Goal: Check status: Check status

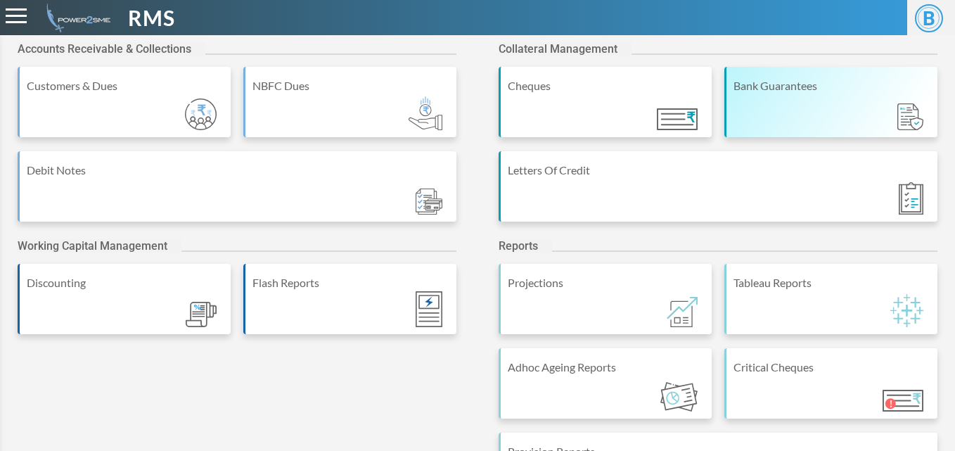
click at [746, 87] on div "Bank Guarantees" at bounding box center [832, 85] width 197 height 17
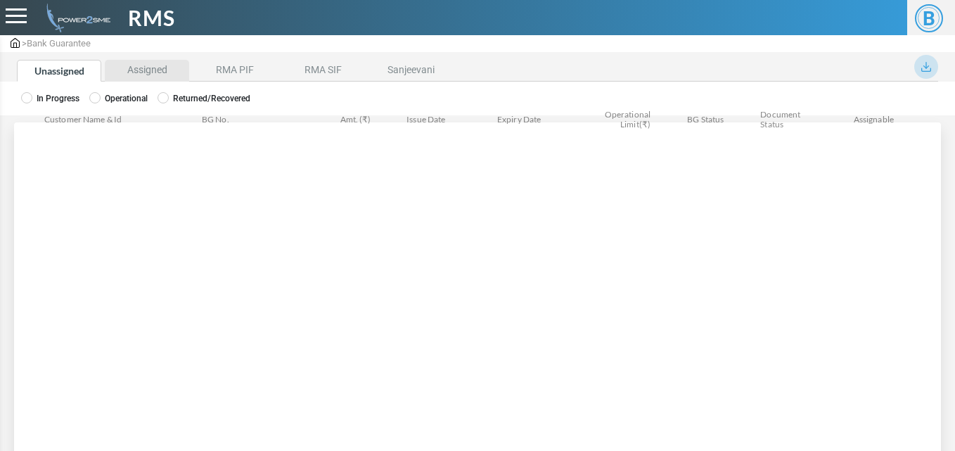
click at [157, 71] on li "Assigned" at bounding box center [147, 71] width 84 height 22
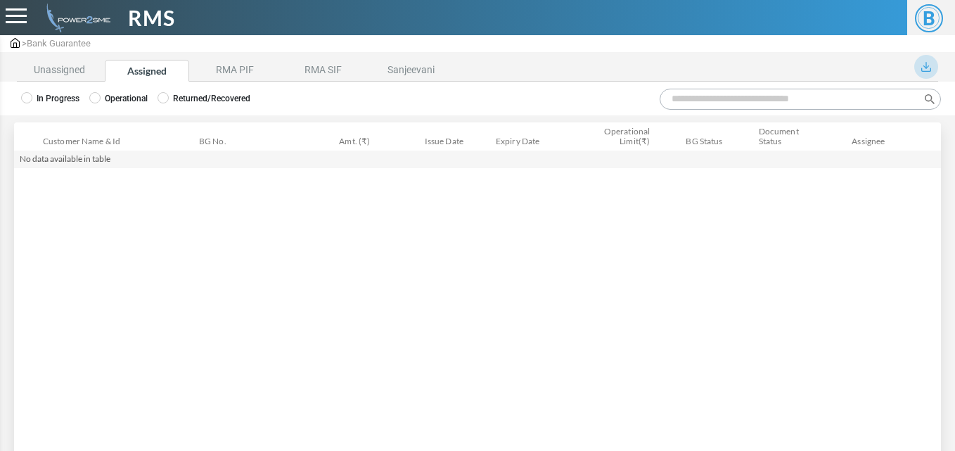
click at [108, 100] on label "Operational" at bounding box center [118, 98] width 58 height 13
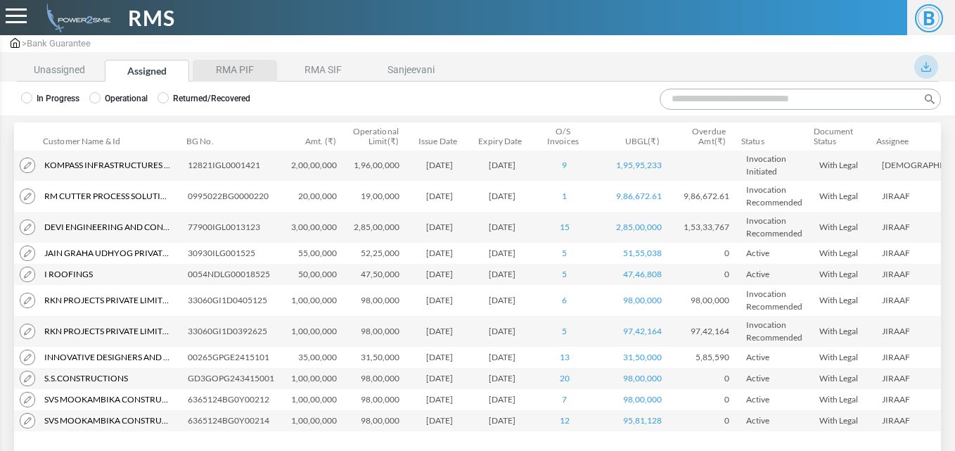
click at [233, 66] on li "RMA PIF" at bounding box center [235, 71] width 84 height 22
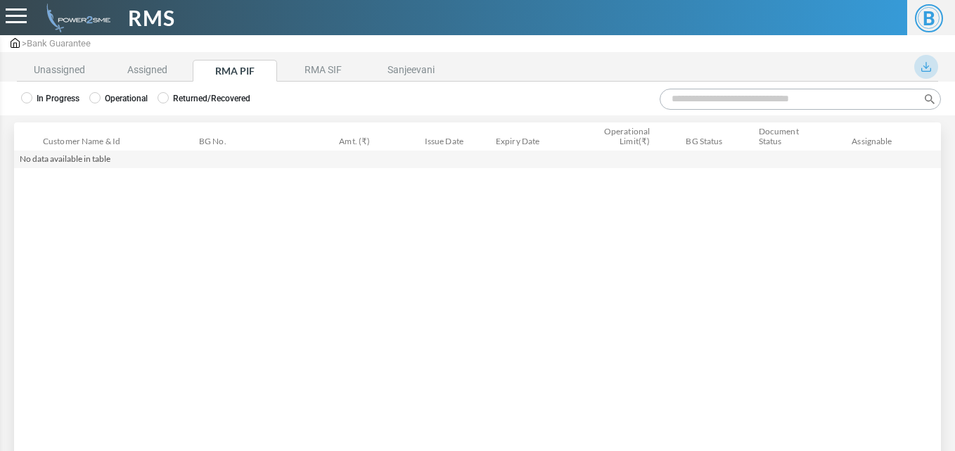
click at [128, 100] on label "Operational" at bounding box center [118, 98] width 58 height 13
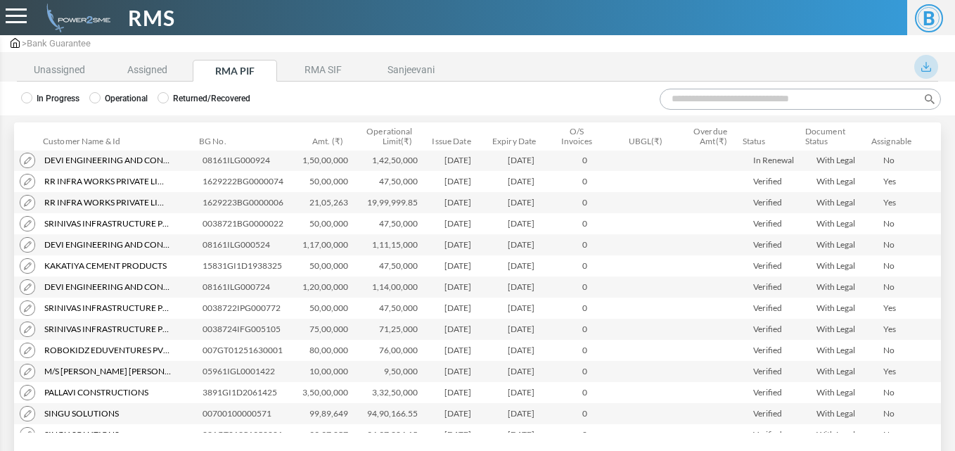
click at [687, 96] on input "Search:" at bounding box center [800, 99] width 281 height 21
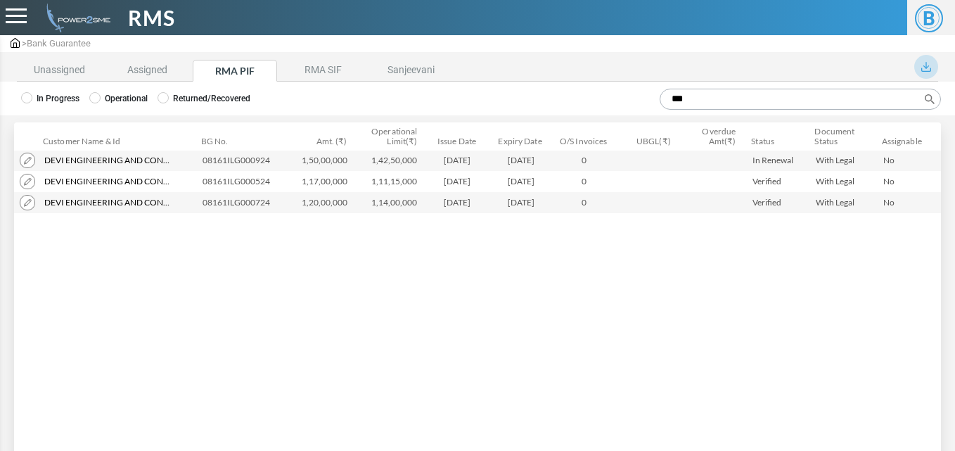
type input "***"
